Goal: Find specific page/section: Find specific page/section

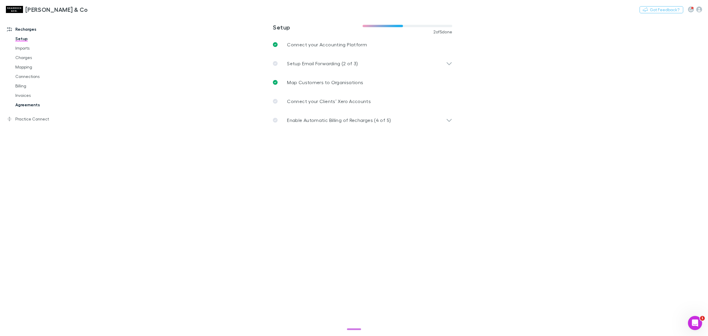
drag, startPoint x: 39, startPoint y: 104, endPoint x: 48, endPoint y: 105, distance: 8.9
click at [39, 104] on link "Agreements" at bounding box center [46, 104] width 74 height 9
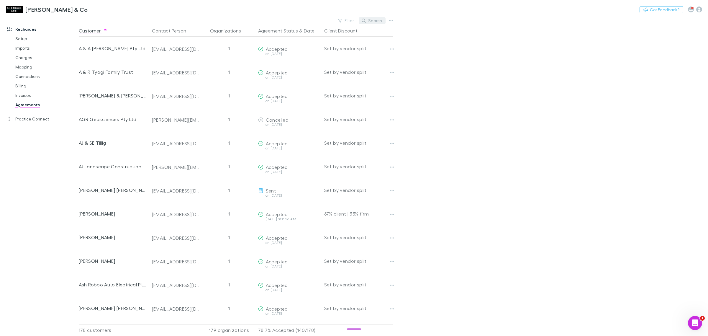
click at [368, 21] on button "Search" at bounding box center [372, 20] width 27 height 7
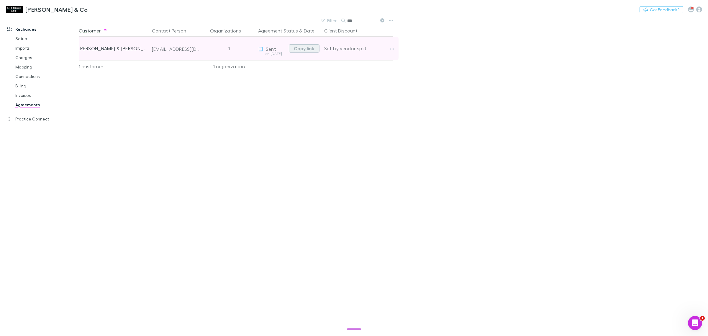
type input "***"
click at [309, 49] on button "Copy link" at bounding box center [304, 48] width 31 height 8
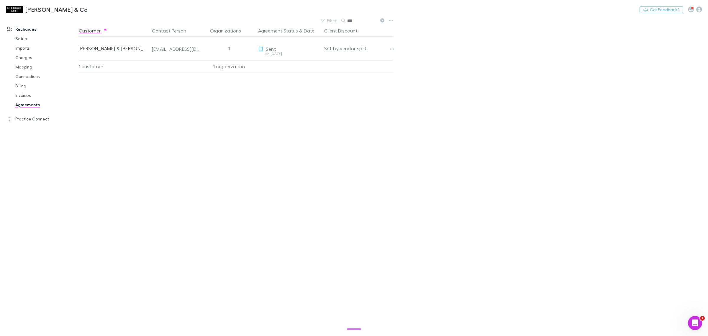
drag, startPoint x: 230, startPoint y: 164, endPoint x: 256, endPoint y: 150, distance: 29.3
click at [230, 164] on div "Customer Contact Person Organizations Agreement Status & Date Client Discount […" at bounding box center [241, 180] width 325 height 311
